Goal: Information Seeking & Learning: Stay updated

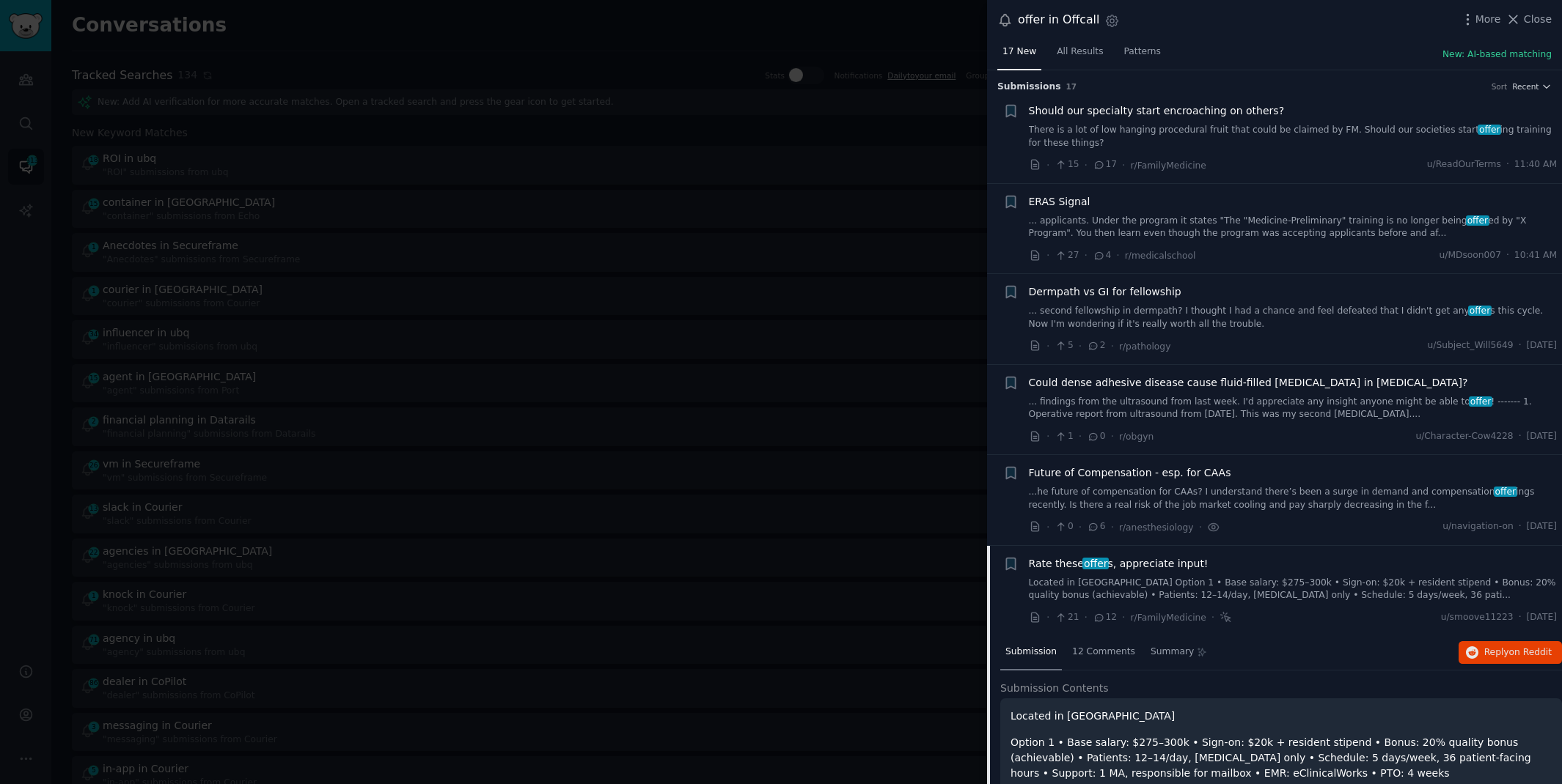
scroll to position [473, 0]
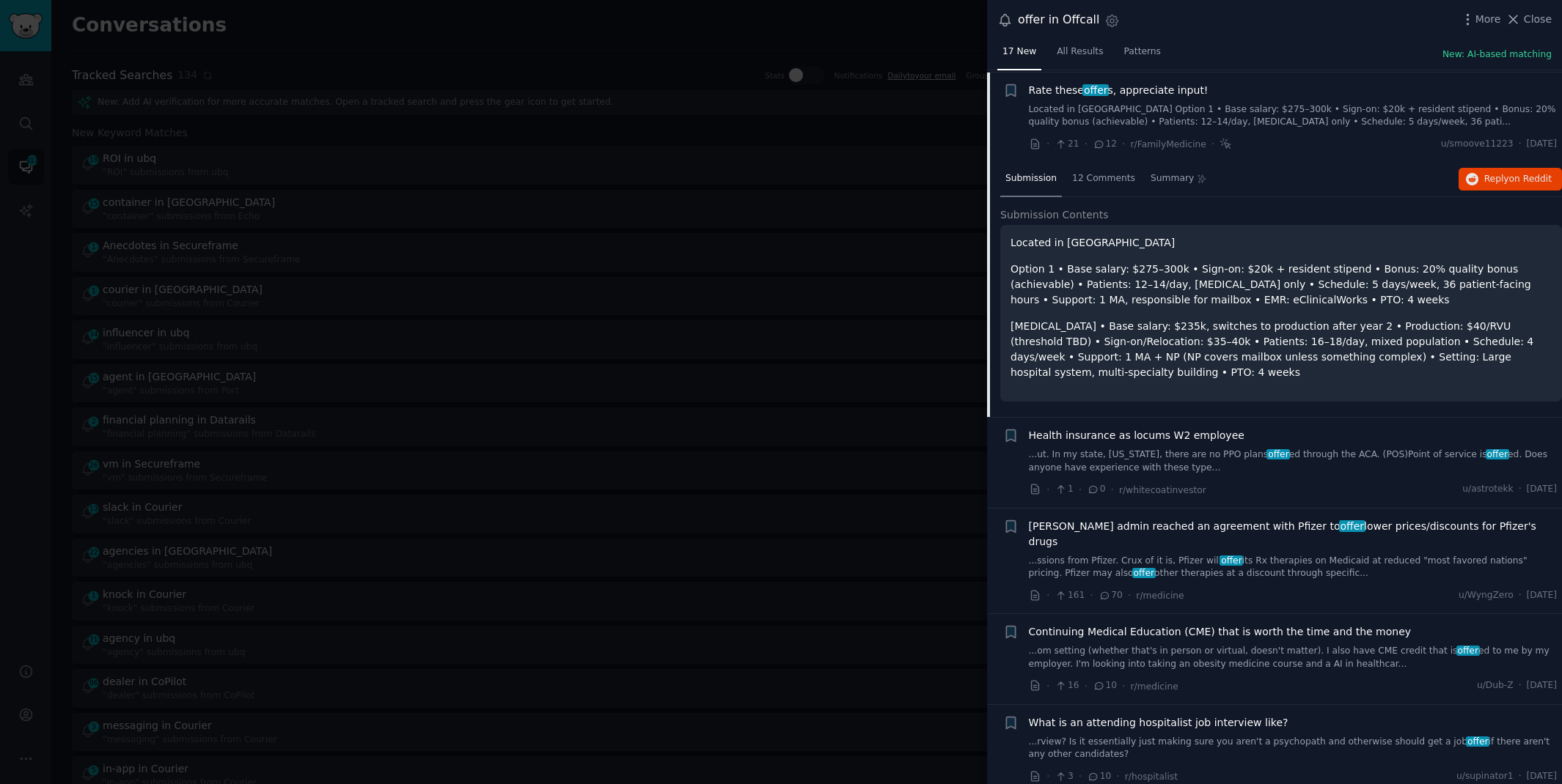
click at [475, 37] on div at bounding box center [781, 392] width 1562 height 784
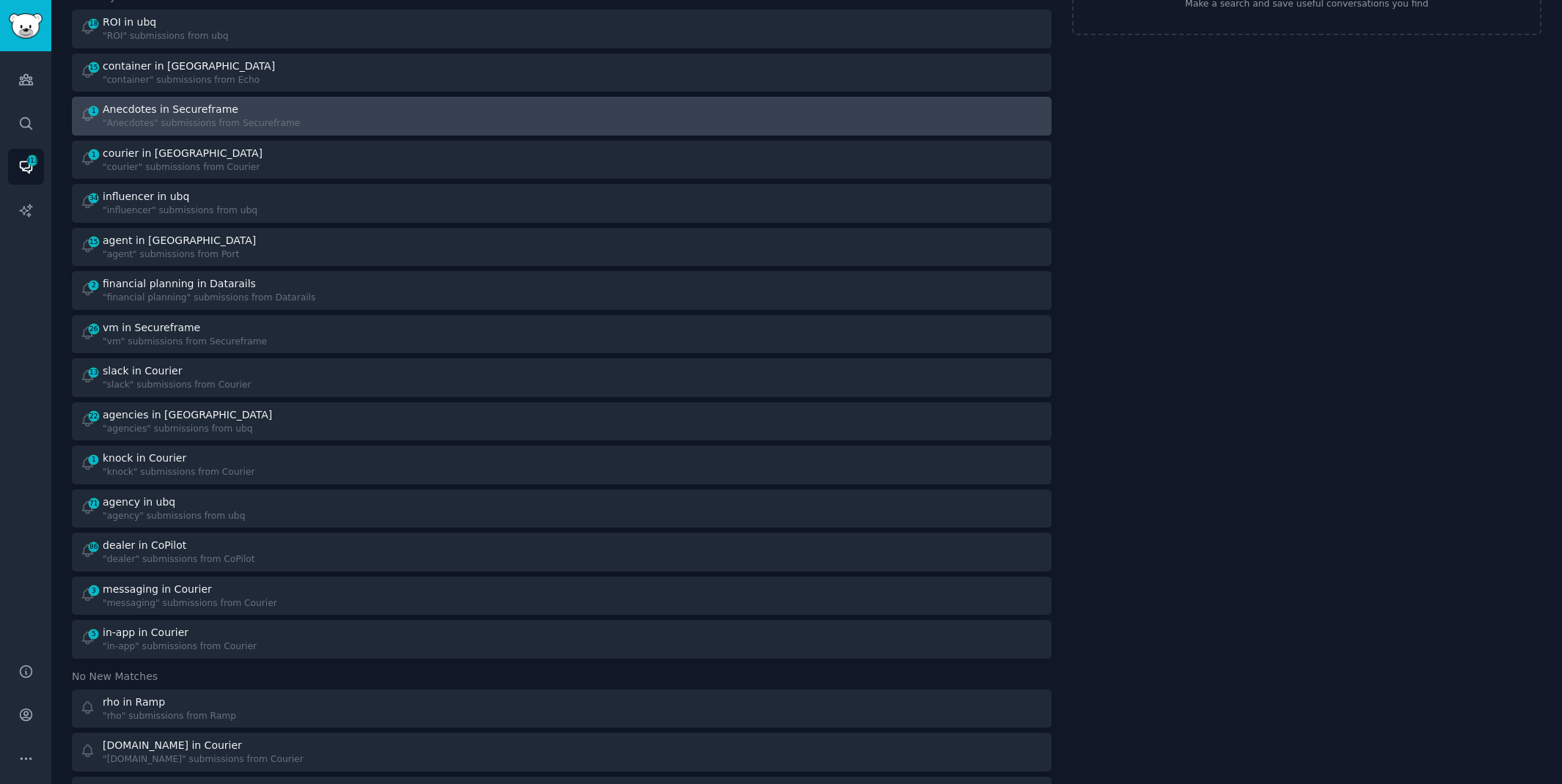
scroll to position [142, 0]
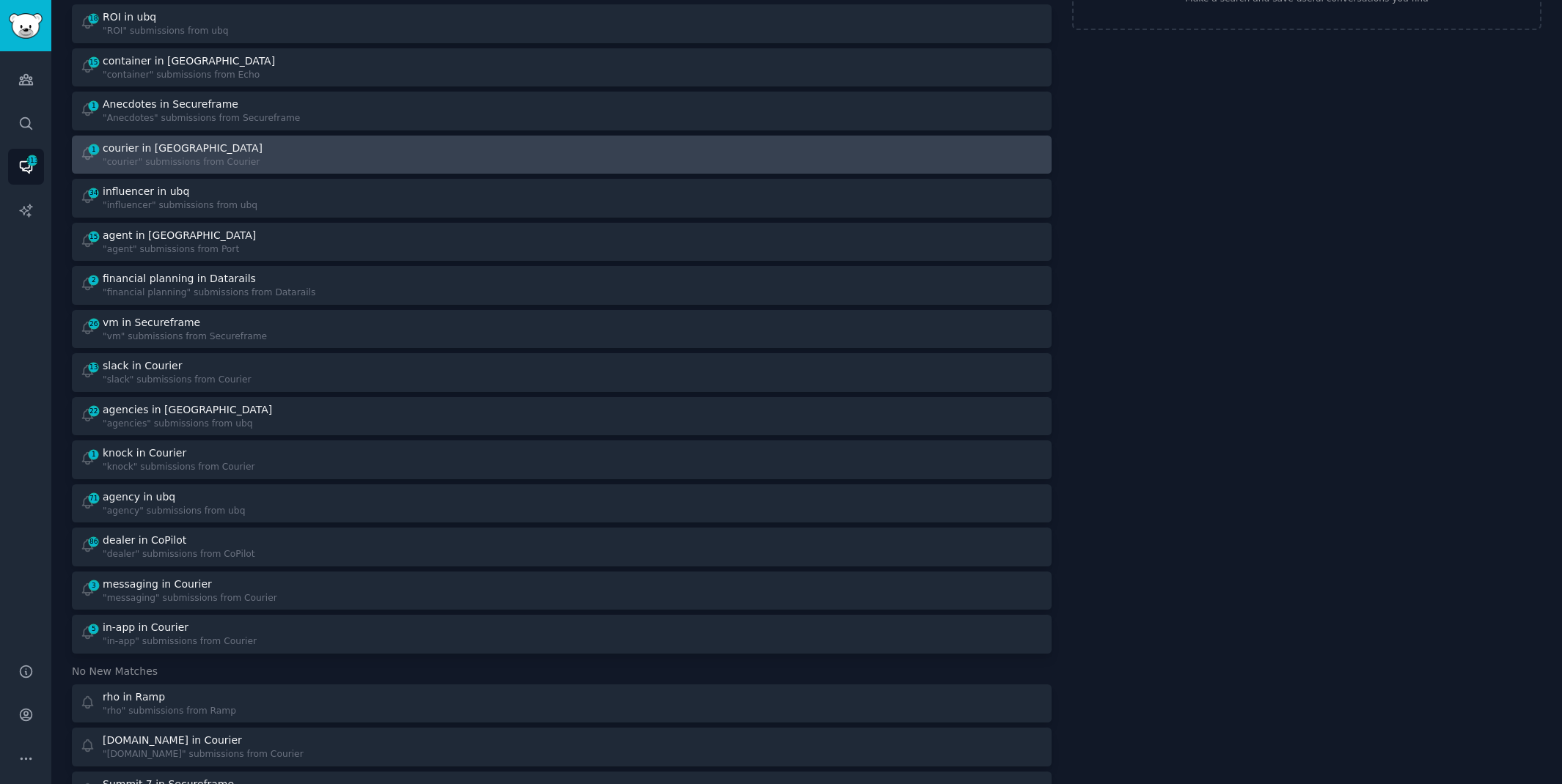
click at [460, 155] on div "1 courier in Courier "courier" submissions from Courier" at bounding box center [315, 155] width 472 height 28
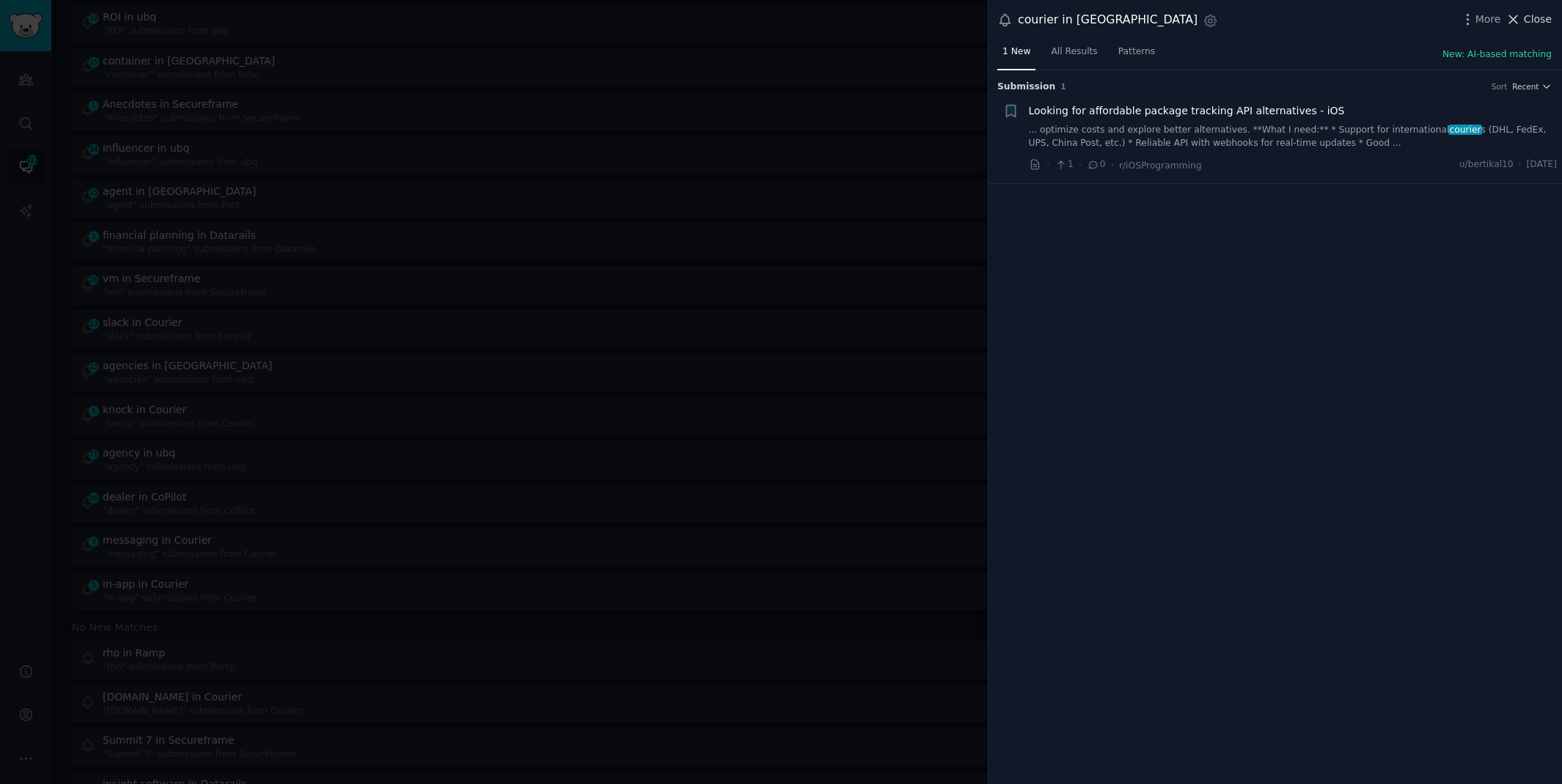
click at [1528, 18] on span "Close" at bounding box center [1538, 19] width 28 height 15
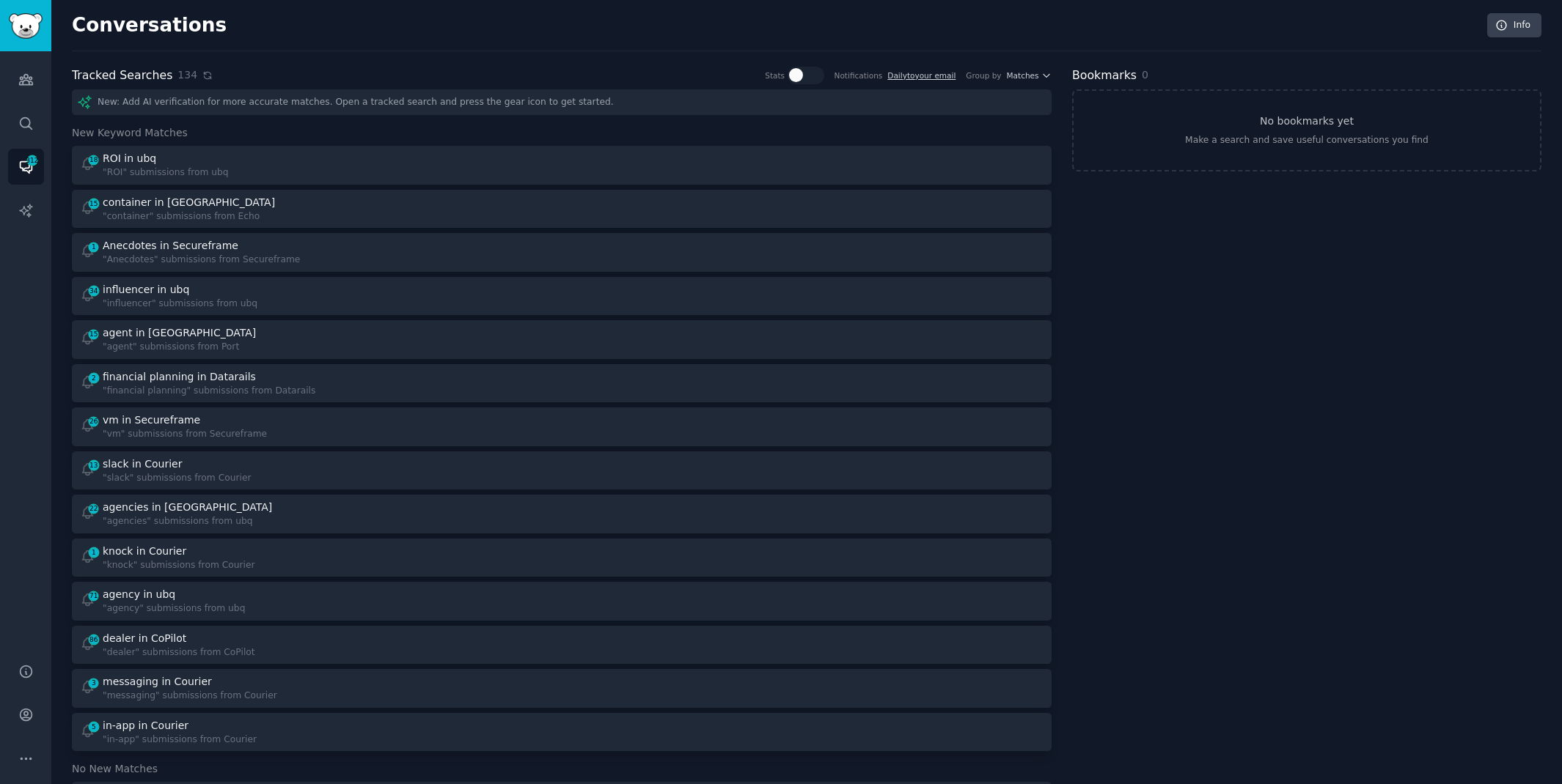
click at [204, 73] on icon at bounding box center [207, 75] width 7 height 7
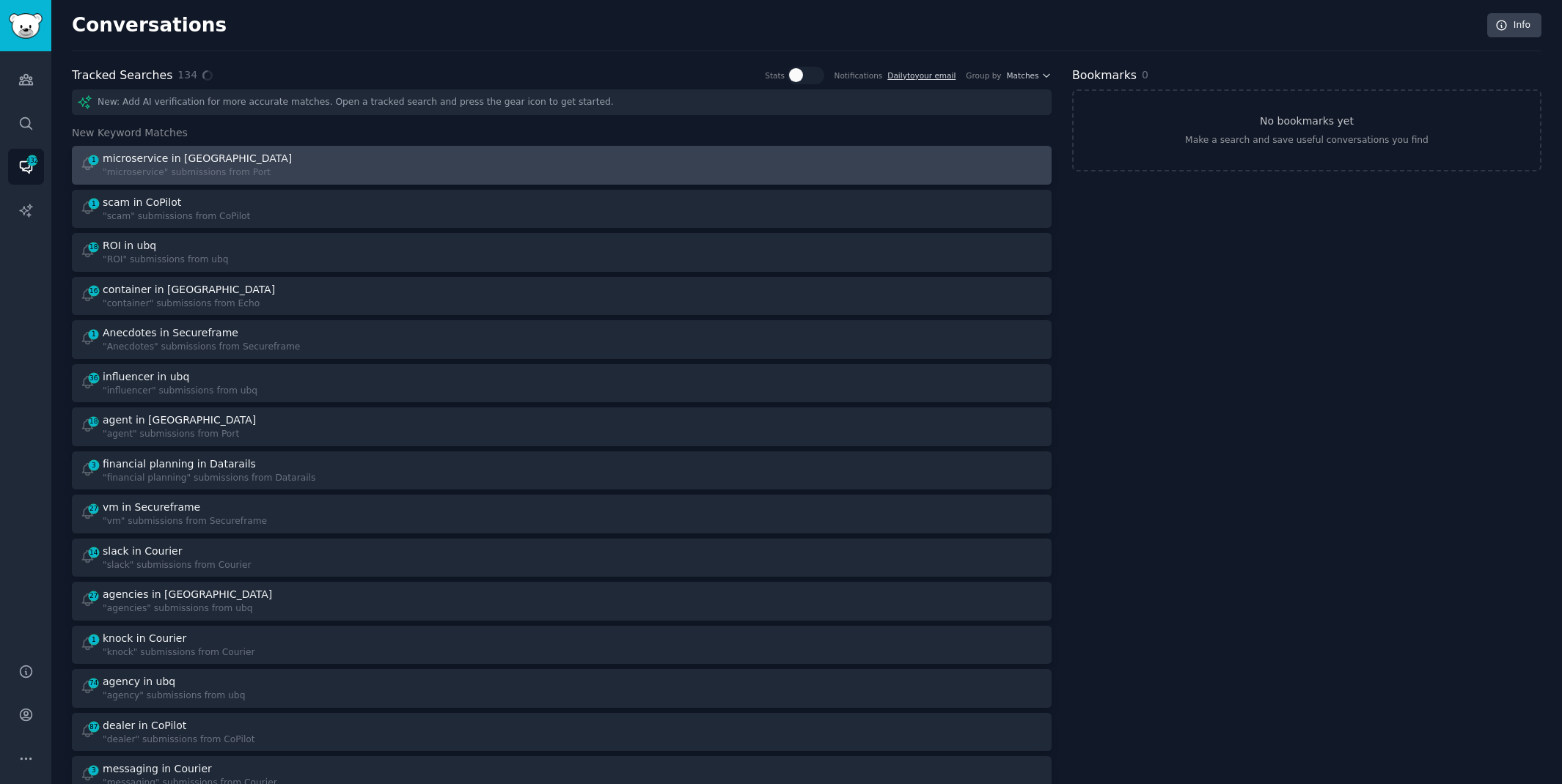
click at [283, 158] on div "1 microservice in Port "microservice" submissions from [GEOGRAPHIC_DATA]" at bounding box center [315, 164] width 472 height 28
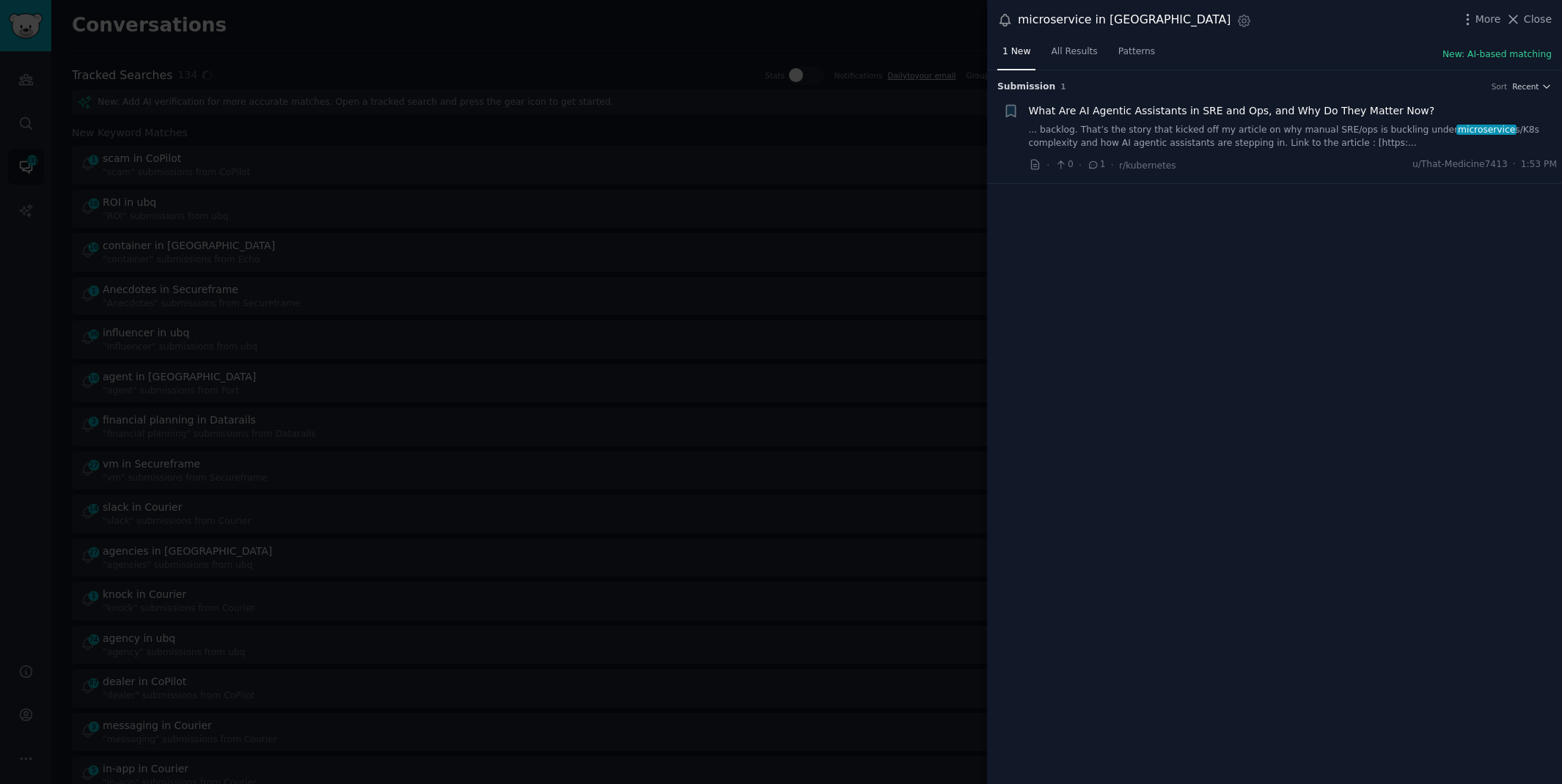
click at [1334, 124] on link "... backlog. That’s the story that kicked off my article on why manual SRE/ops …" at bounding box center [1293, 137] width 529 height 26
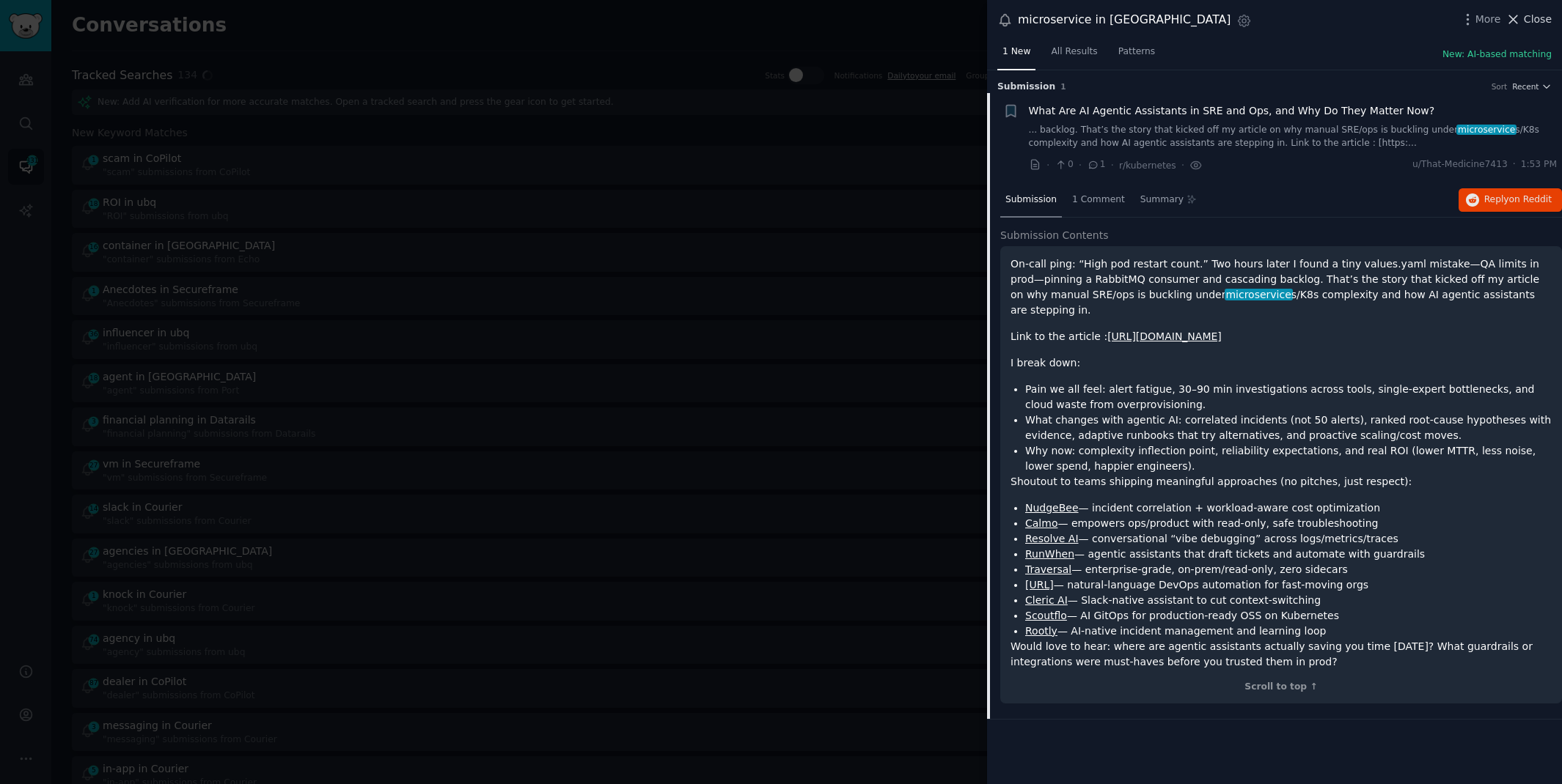
click at [1528, 24] on span "Close" at bounding box center [1538, 19] width 28 height 15
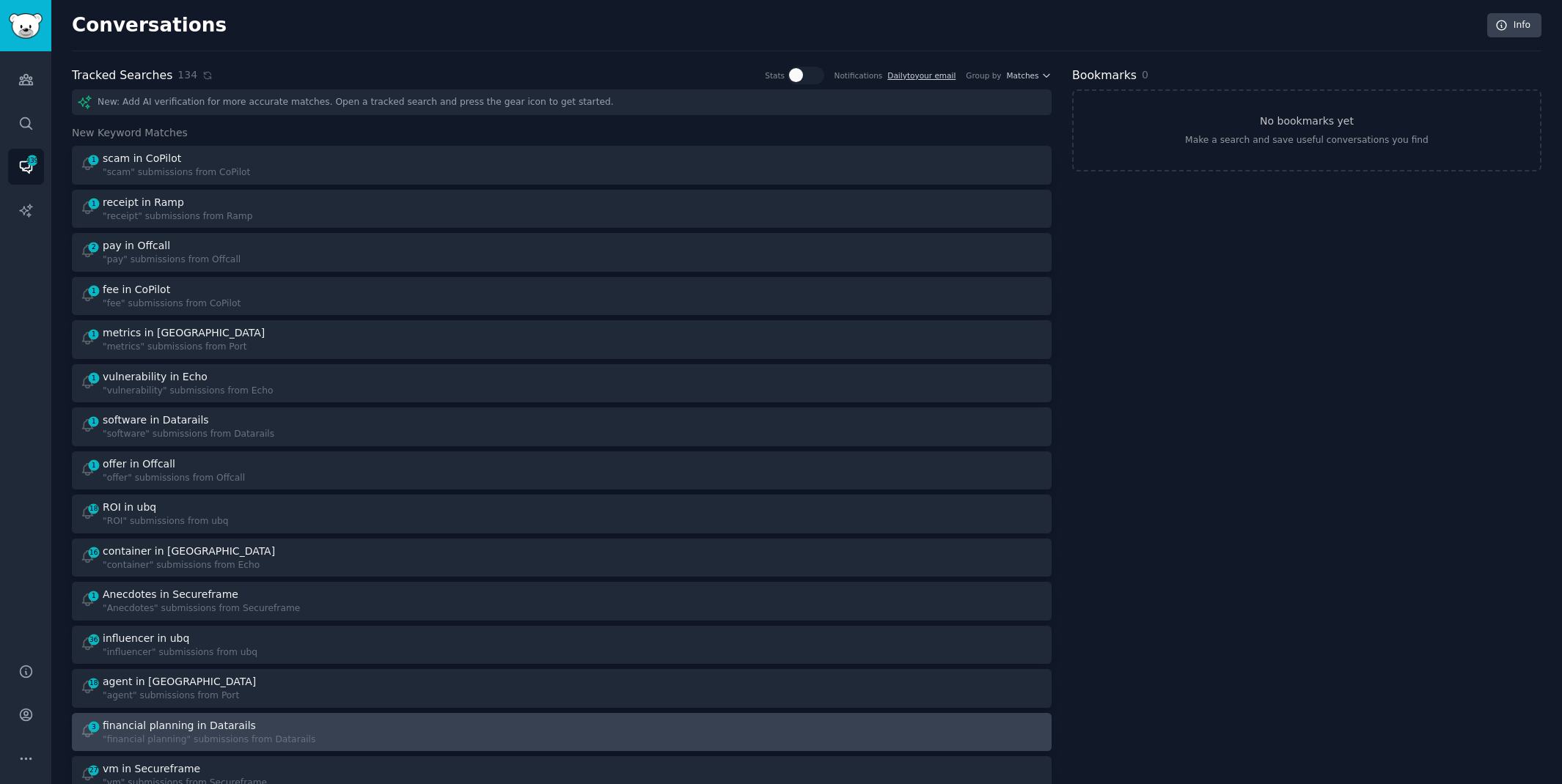
click at [272, 727] on div "financial planning in Datarails" at bounding box center [209, 726] width 213 height 15
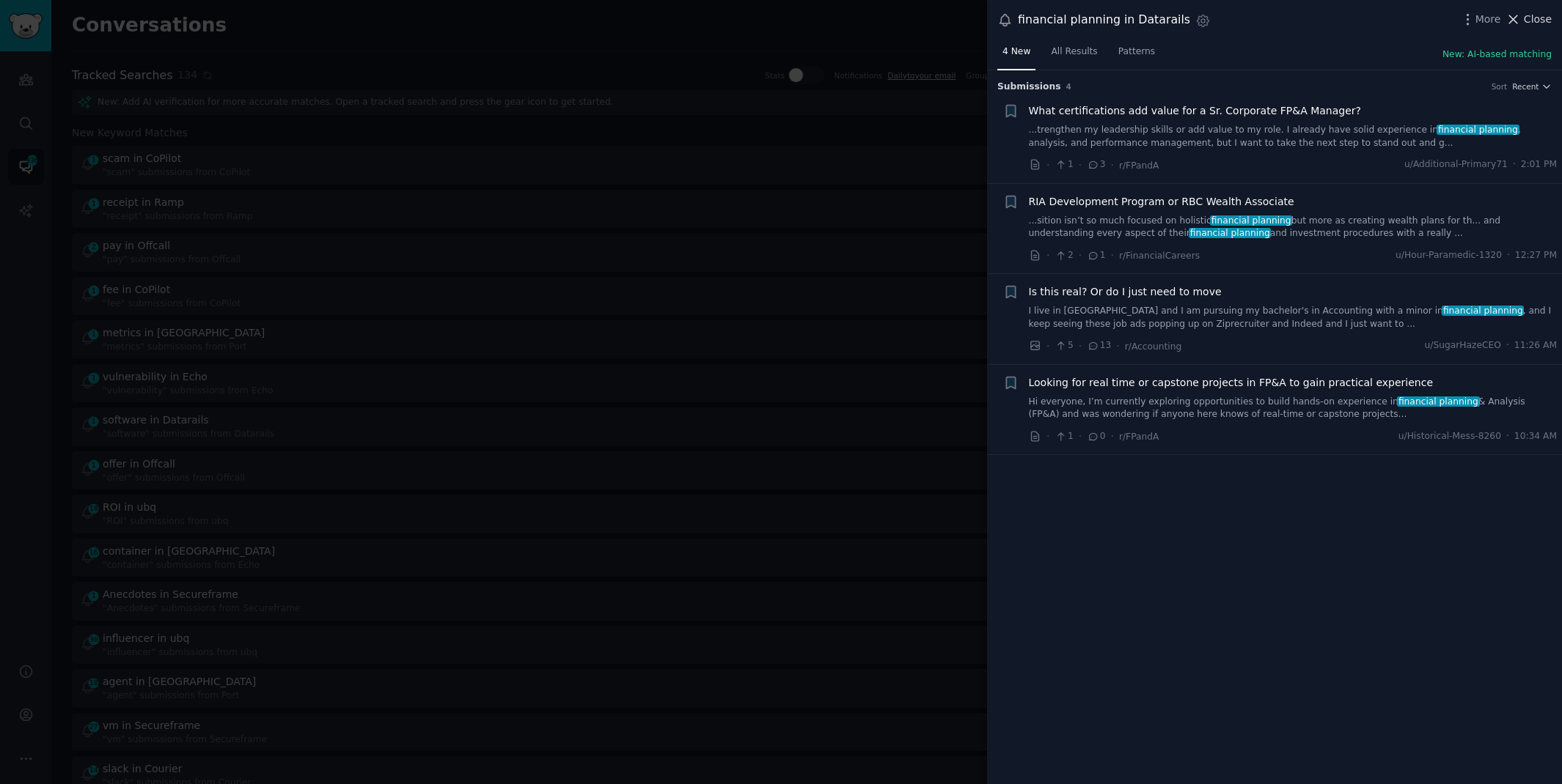
click at [1537, 23] on span "Close" at bounding box center [1538, 19] width 28 height 15
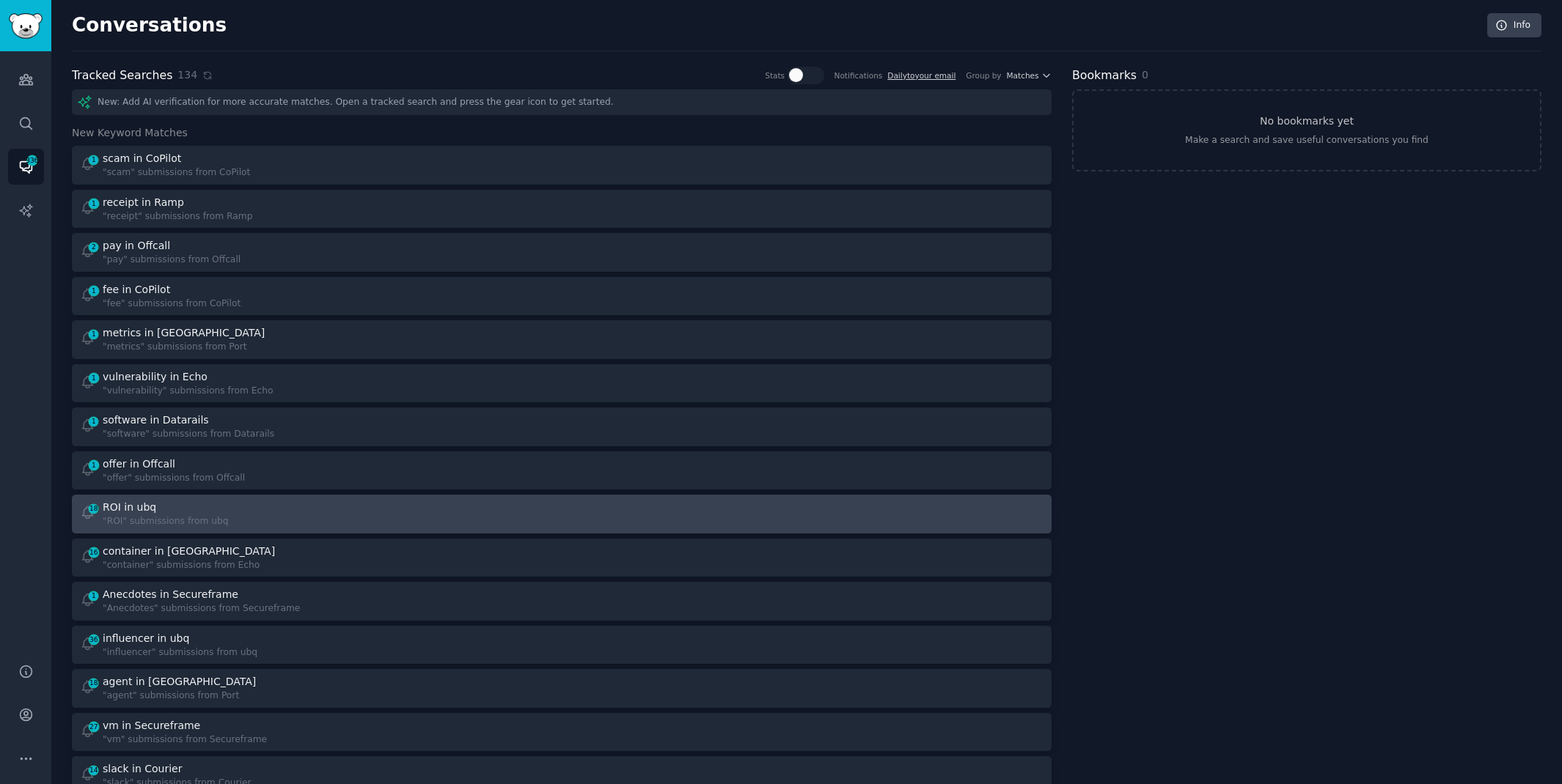
scroll to position [2, 0]
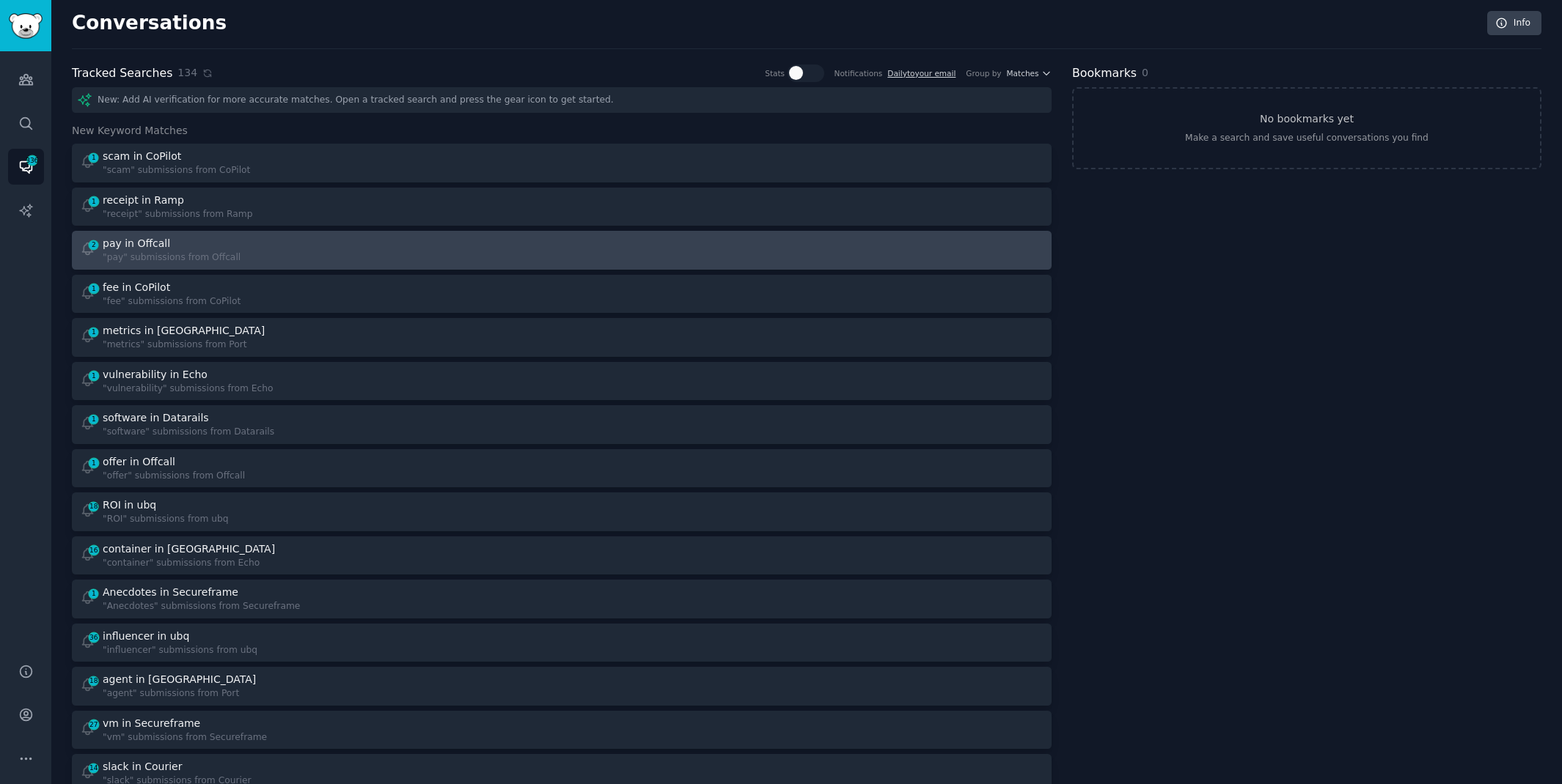
click at [203, 246] on div "pay in Offcall" at bounding box center [171, 244] width 138 height 15
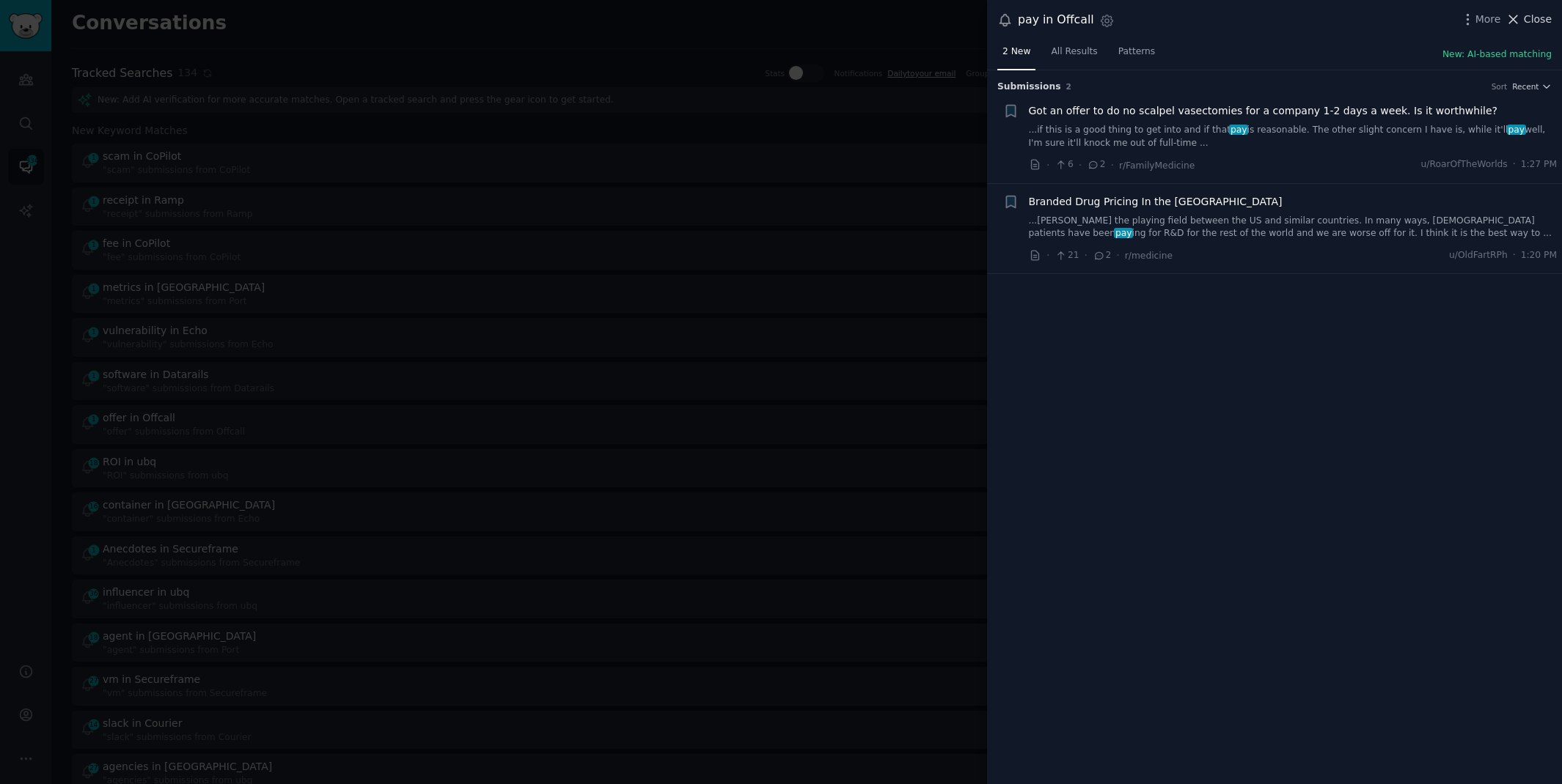
click at [1516, 18] on icon at bounding box center [1513, 19] width 15 height 15
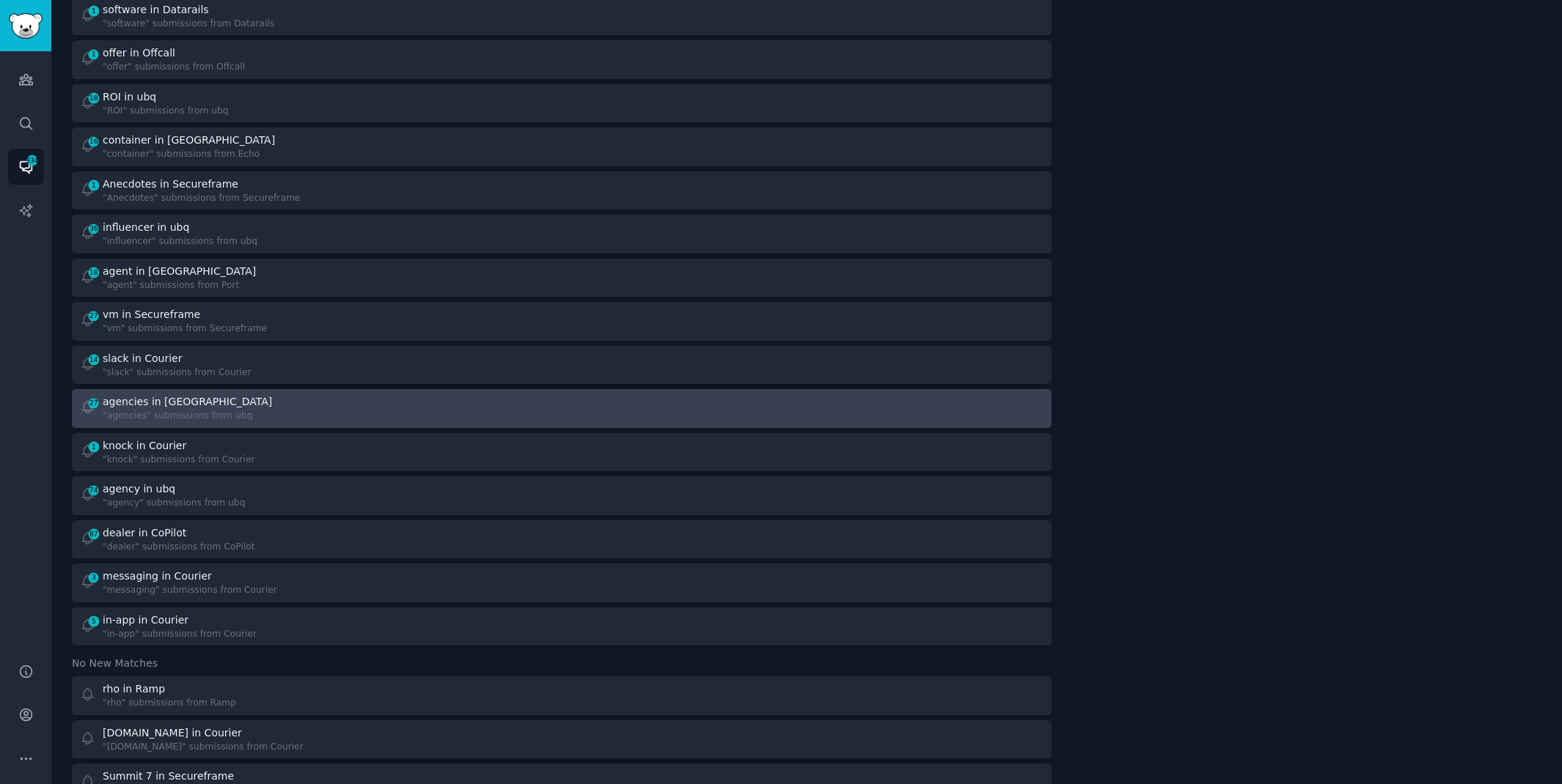
scroll to position [368, 0]
